Goal: Book appointment/travel/reservation

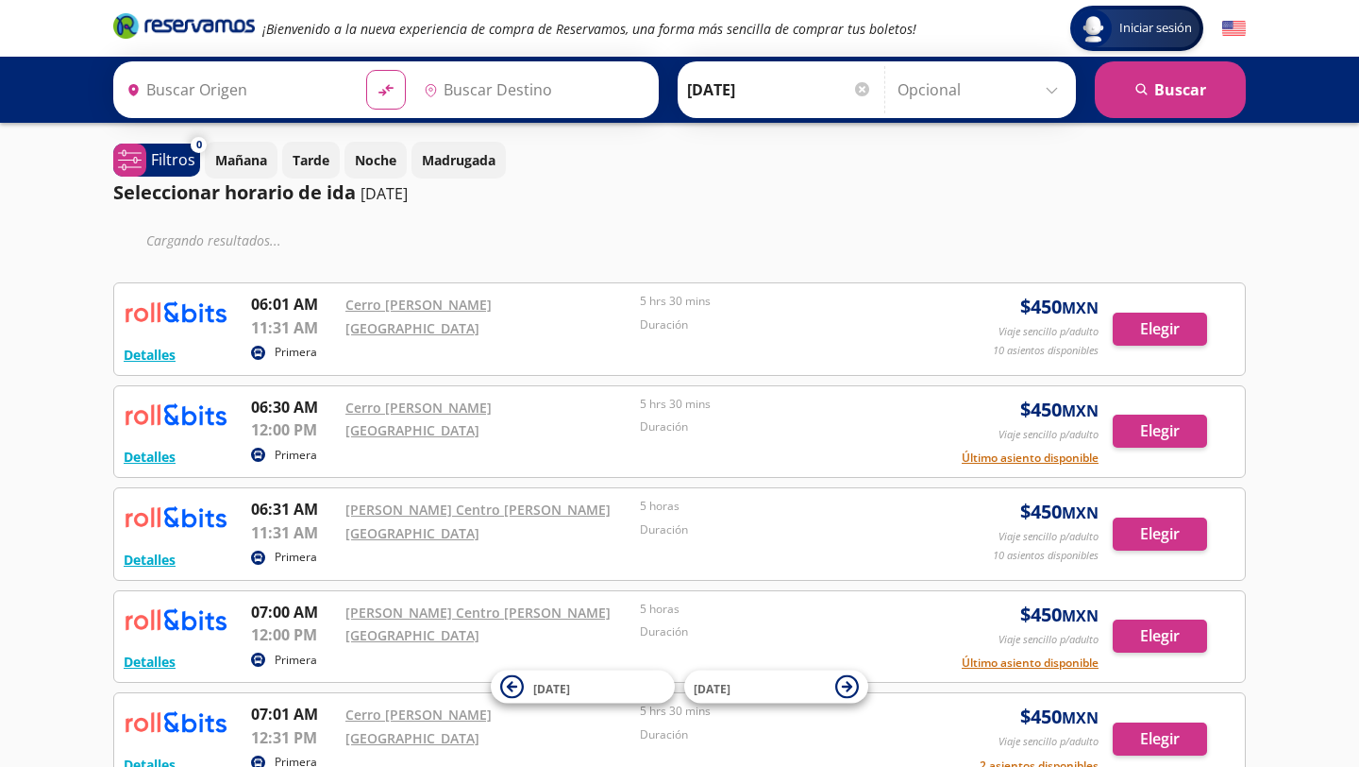
type input "[GEOGRAPHIC_DATA], [GEOGRAPHIC_DATA]"
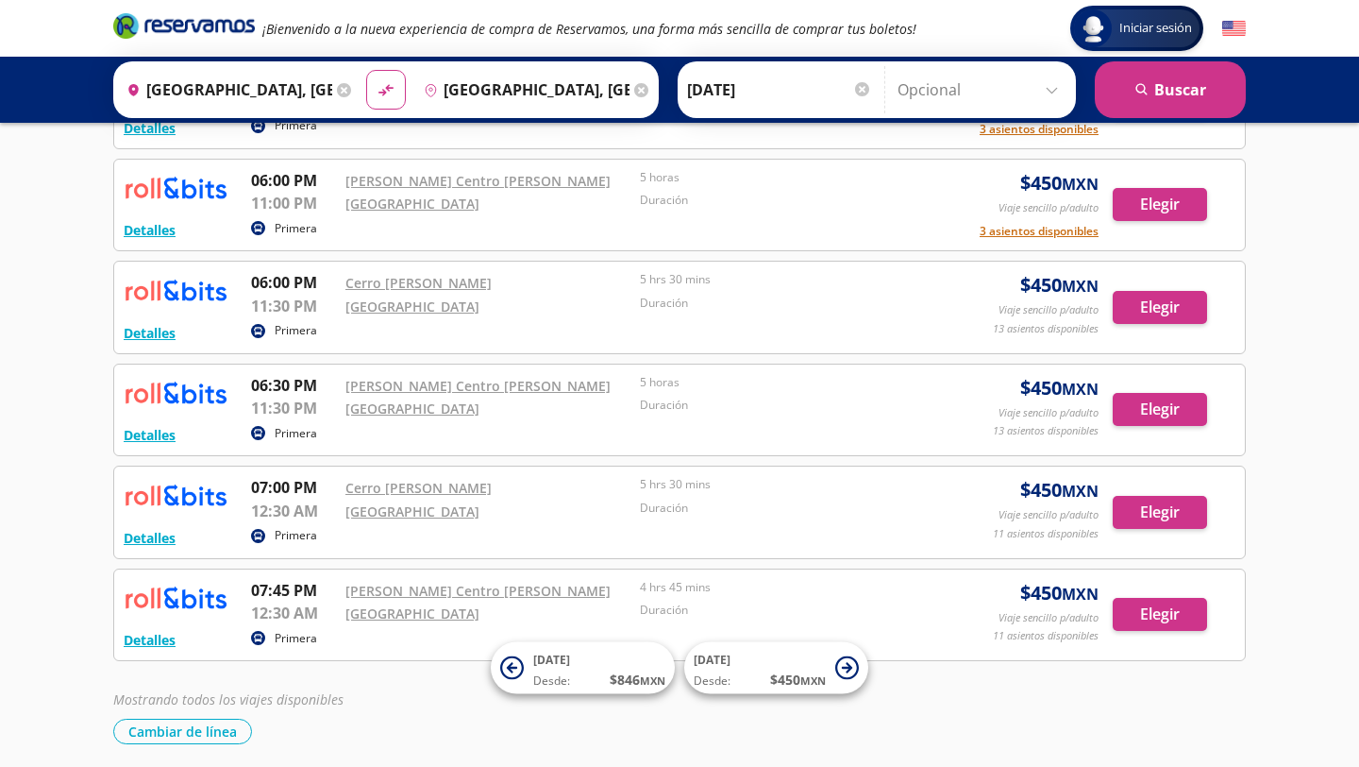
scroll to position [1052, 0]
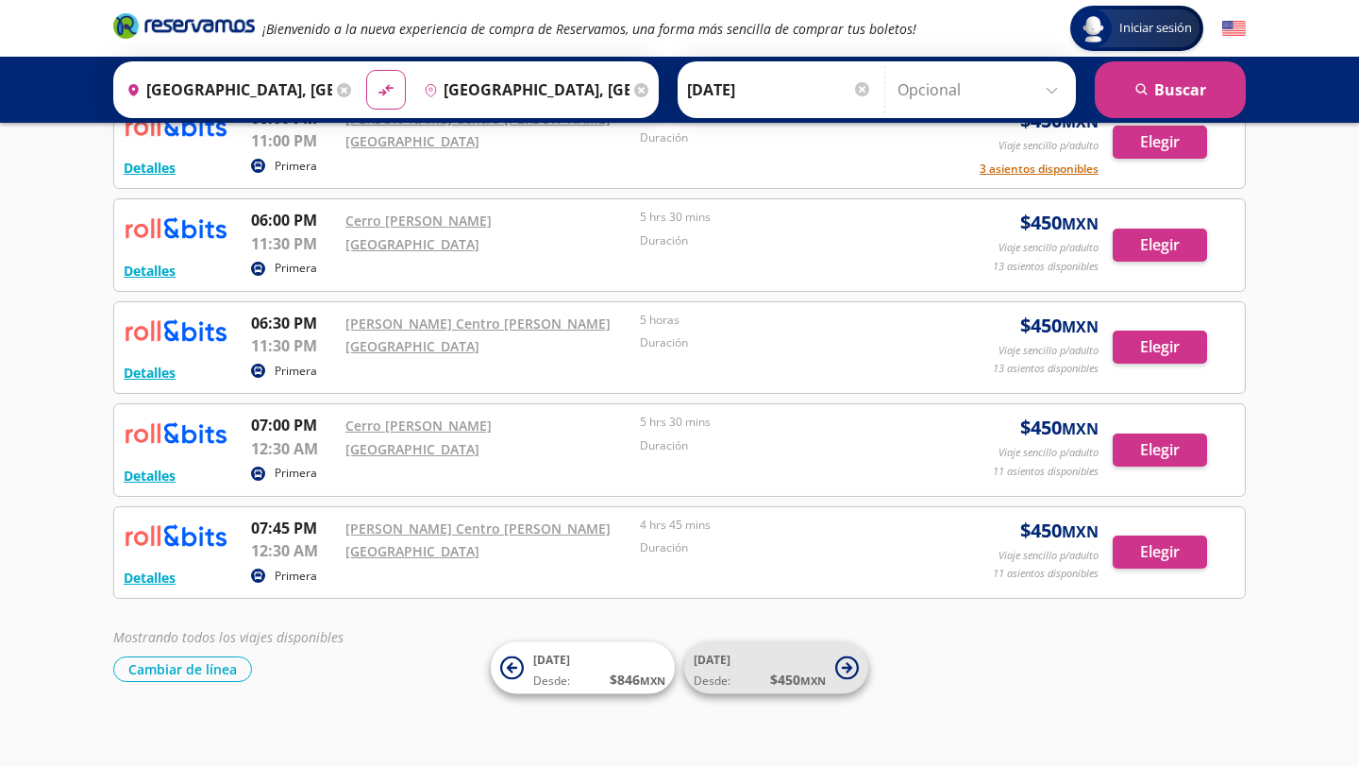
click at [851, 666] on icon at bounding box center [847, 668] width 24 height 24
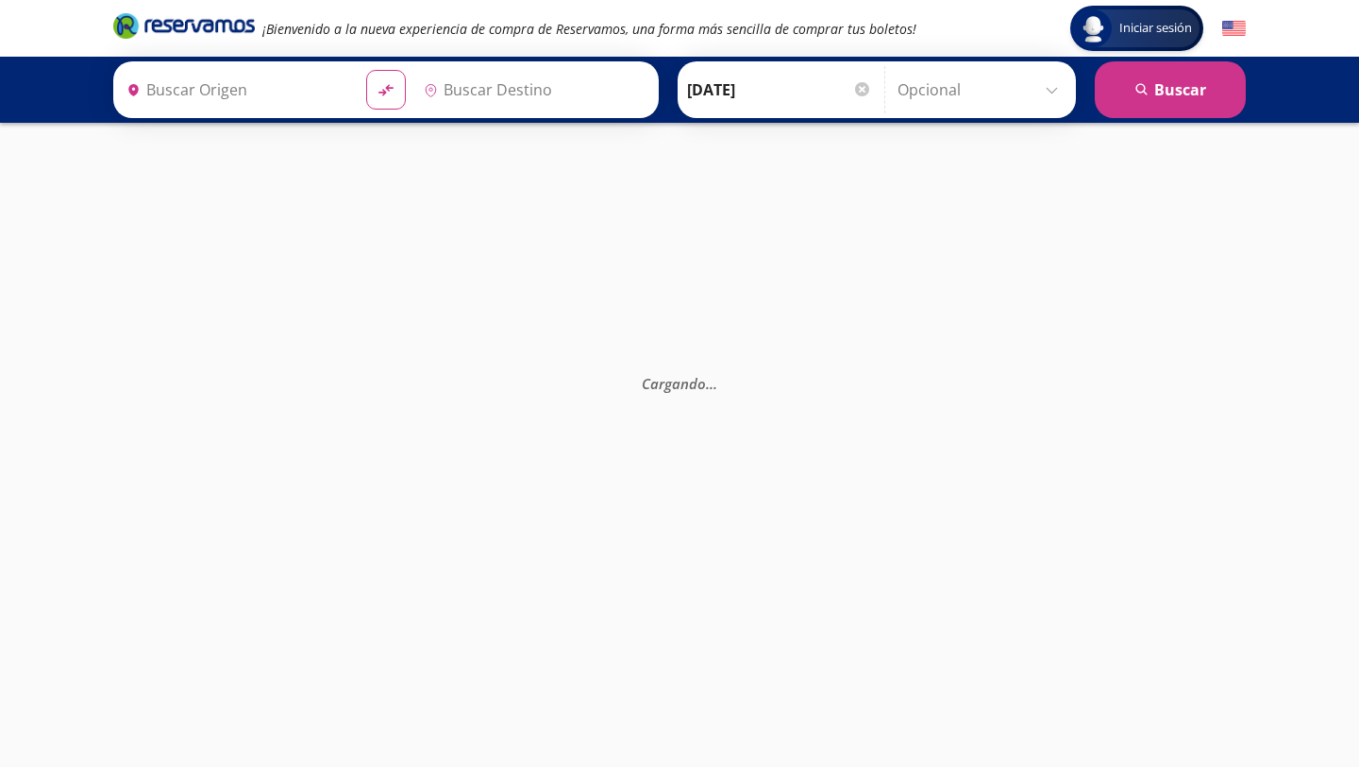
type input "[GEOGRAPHIC_DATA], [GEOGRAPHIC_DATA]"
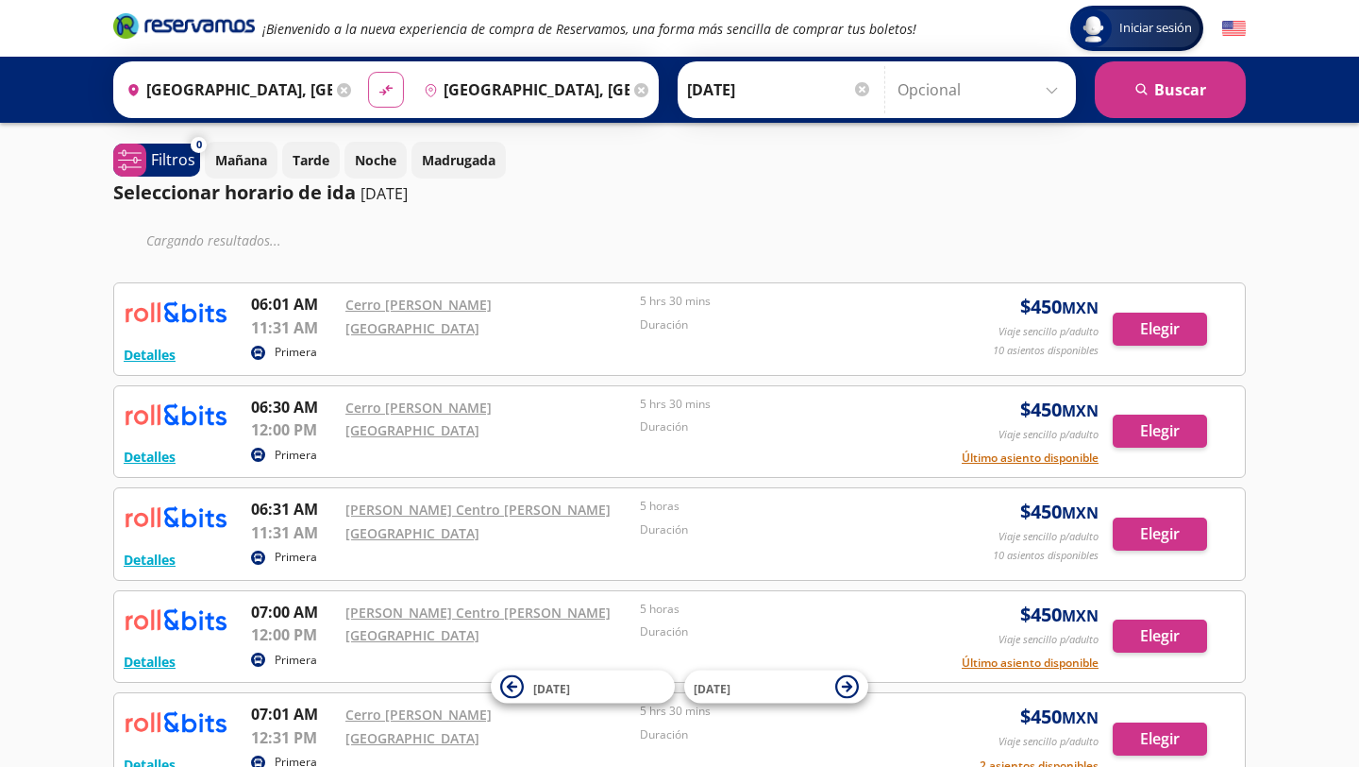
click at [387, 94] on icon "material-symbols:compare-arrows-rounded" at bounding box center [386, 90] width 17 height 18
type input "[GEOGRAPHIC_DATA], [GEOGRAPHIC_DATA]"
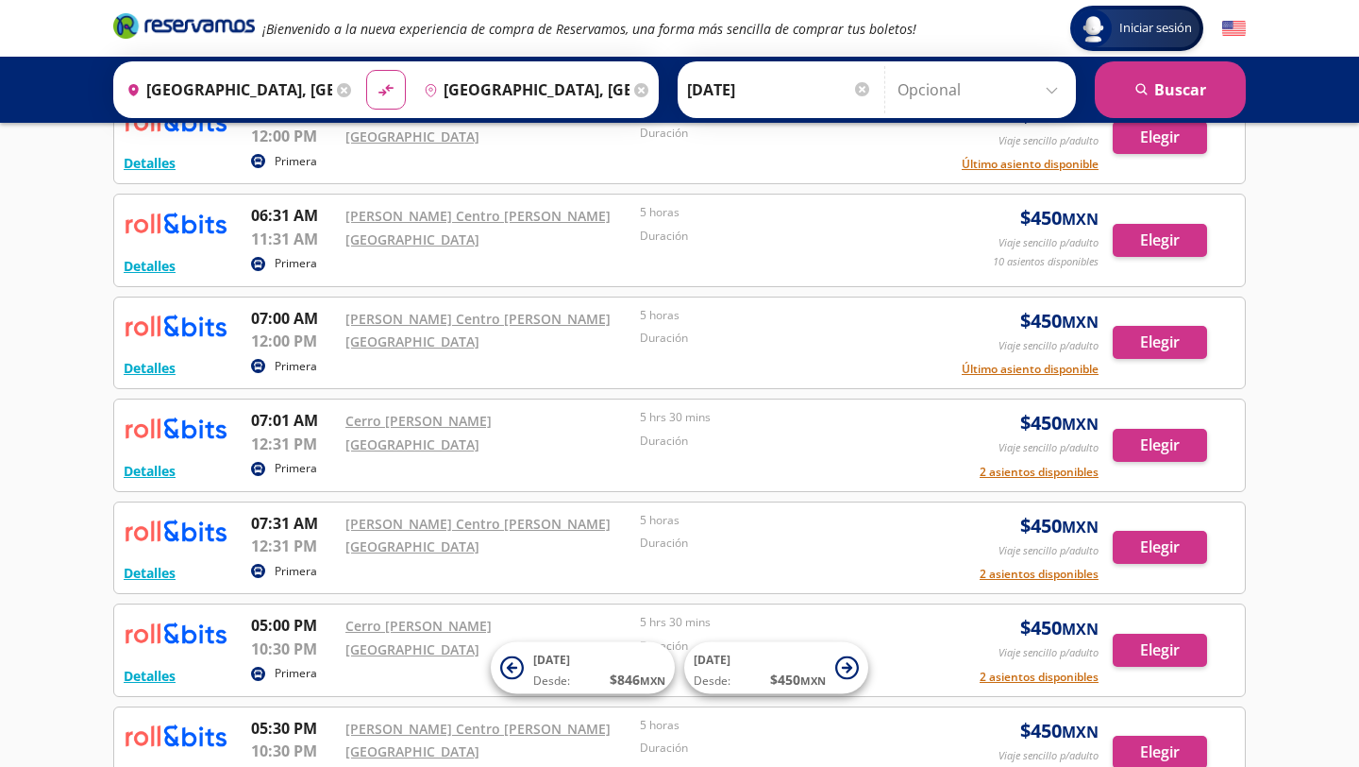
scroll to position [266, 0]
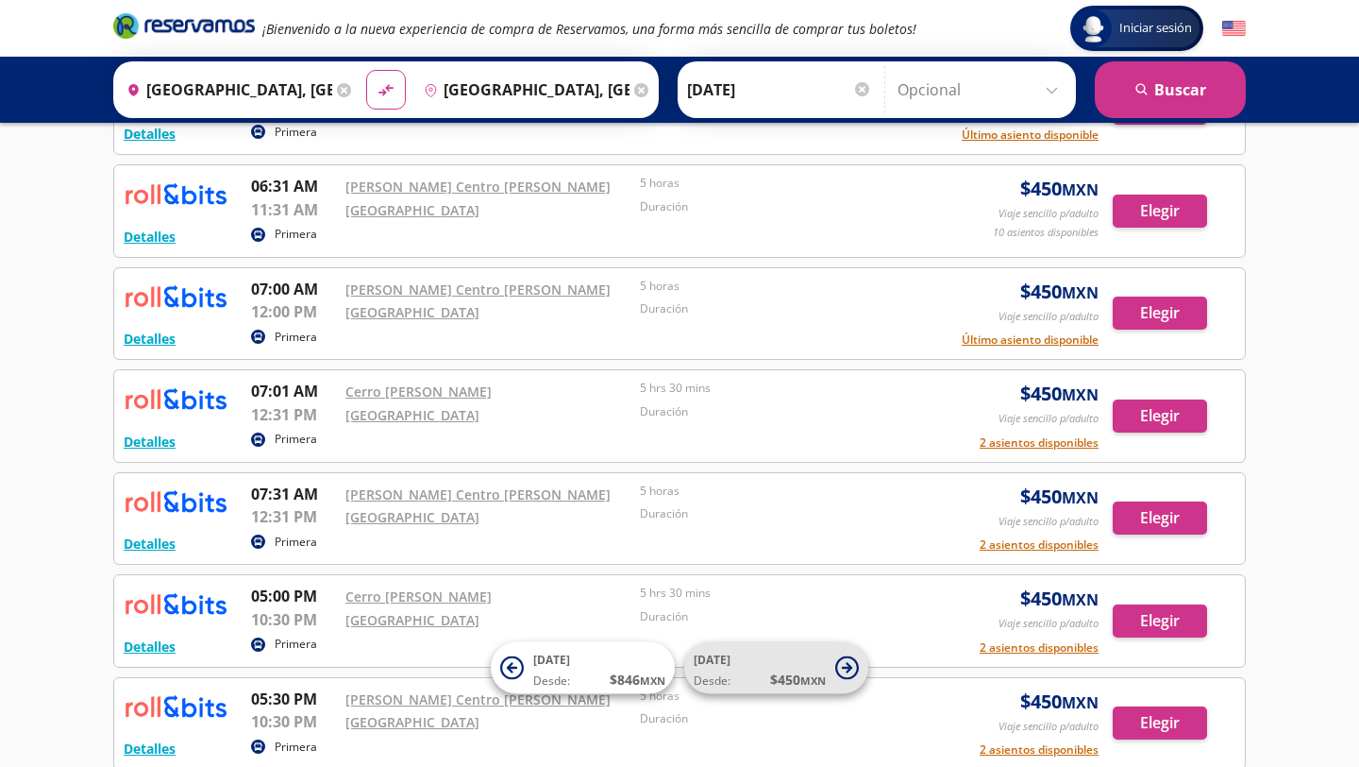
click at [803, 664] on span "[DATE] Desde: $ 450 MXN" at bounding box center [760, 668] width 132 height 42
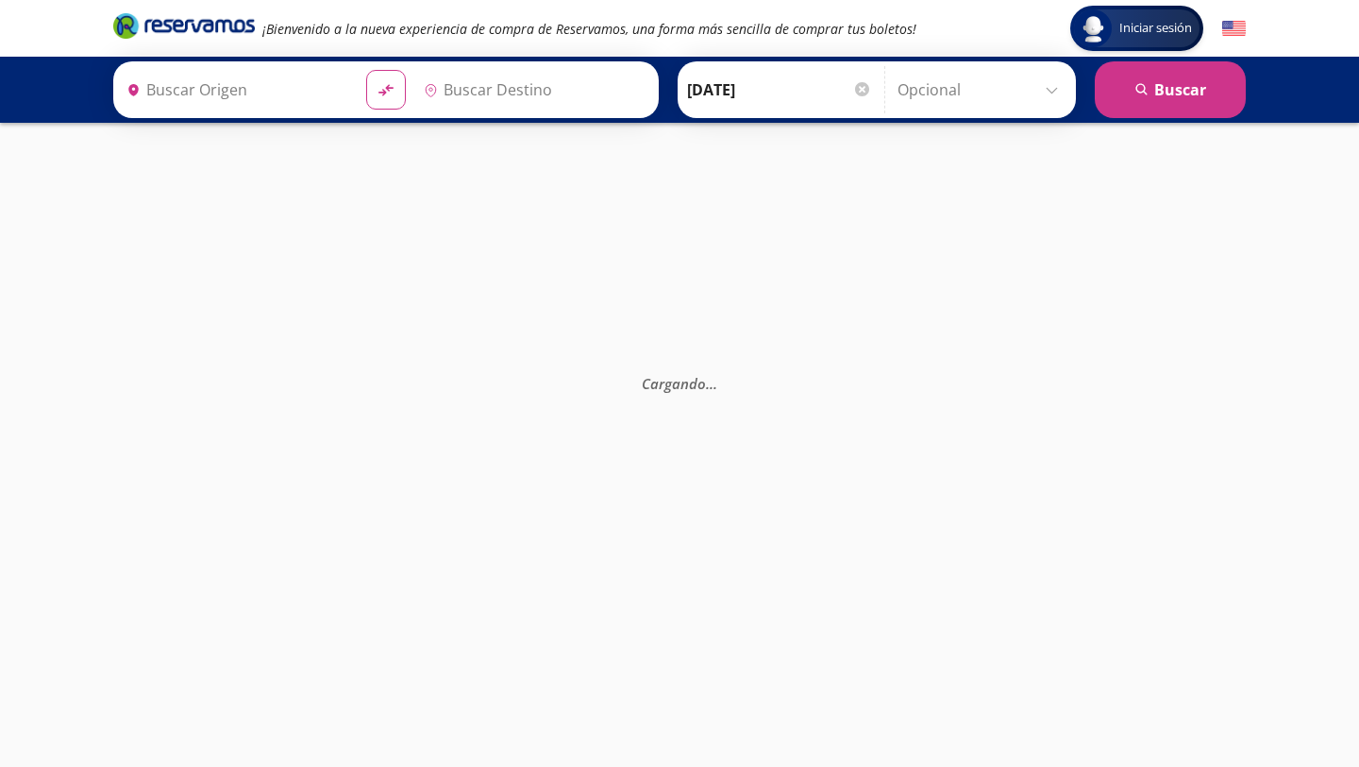
type input "[GEOGRAPHIC_DATA], [GEOGRAPHIC_DATA]"
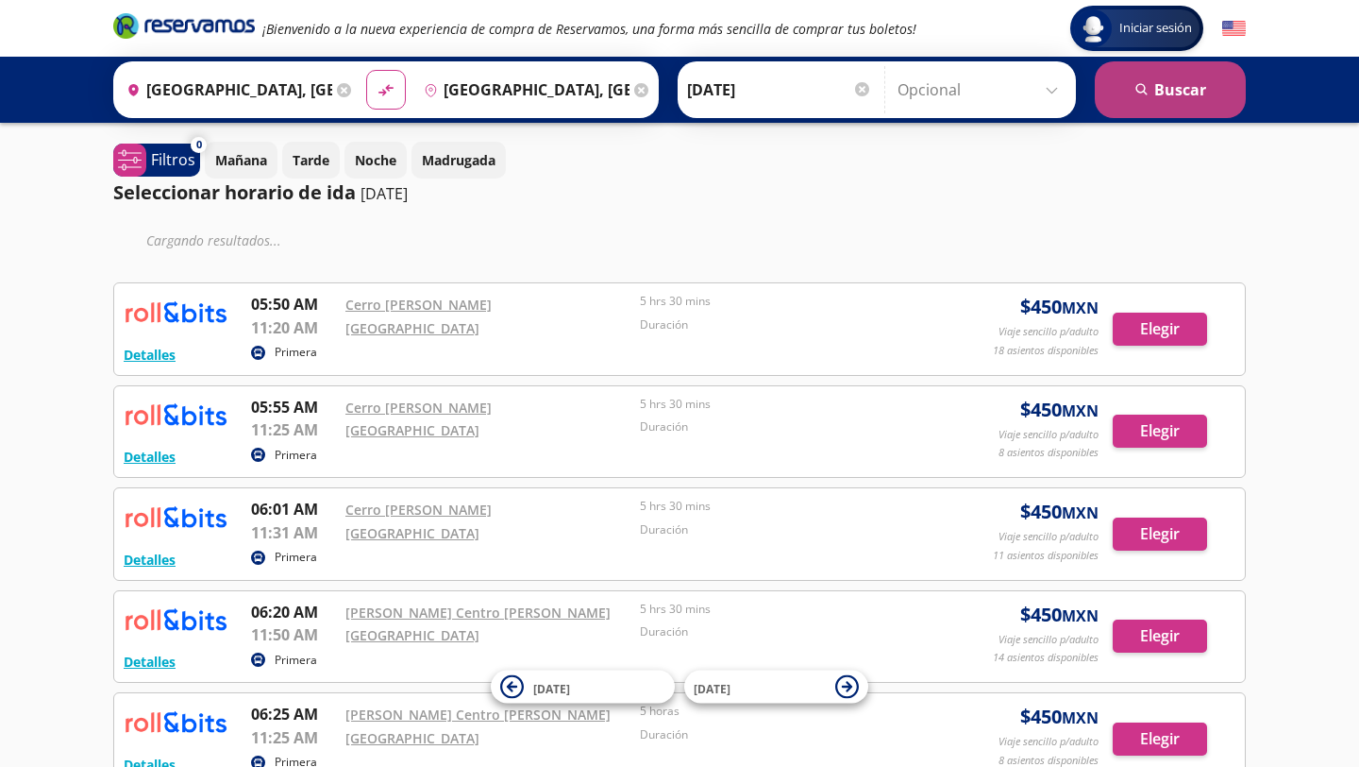
click at [1136, 88] on icon "search" at bounding box center [1143, 90] width 14 height 14
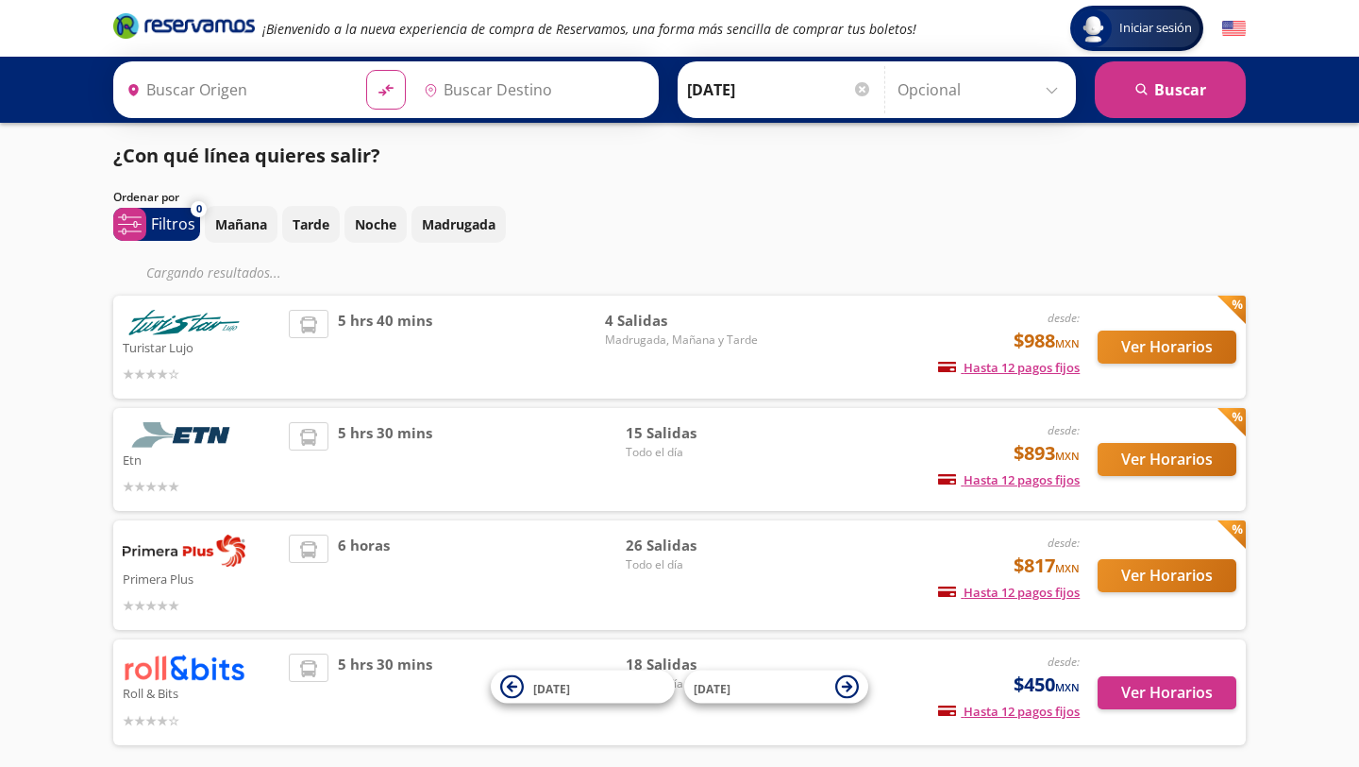
type input "[GEOGRAPHIC_DATA], [GEOGRAPHIC_DATA]"
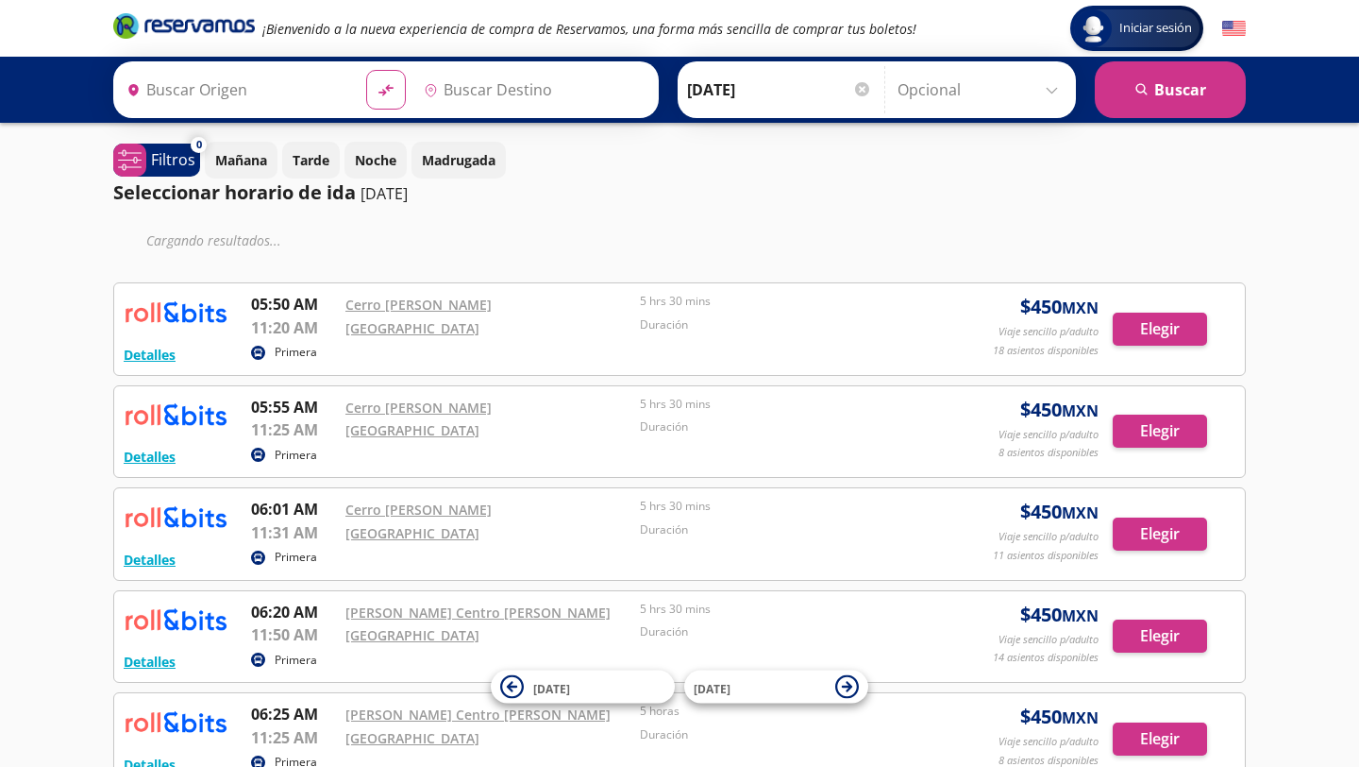
type input "[GEOGRAPHIC_DATA], [GEOGRAPHIC_DATA]"
